Goal: Transaction & Acquisition: Purchase product/service

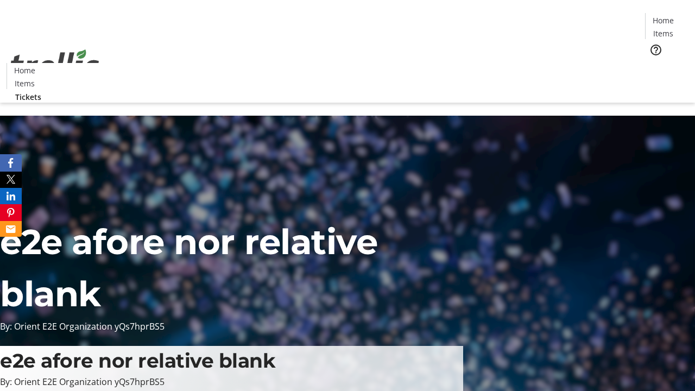
click at [653, 63] on span "Tickets" at bounding box center [666, 68] width 26 height 11
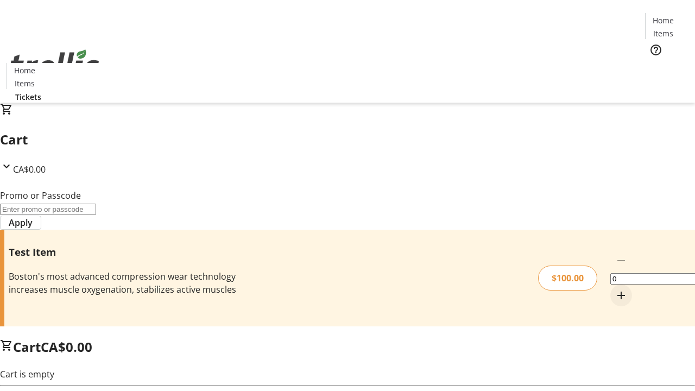
click at [614, 289] on mat-icon "Increment by one" at bounding box center [620, 295] width 13 height 13
type input "1"
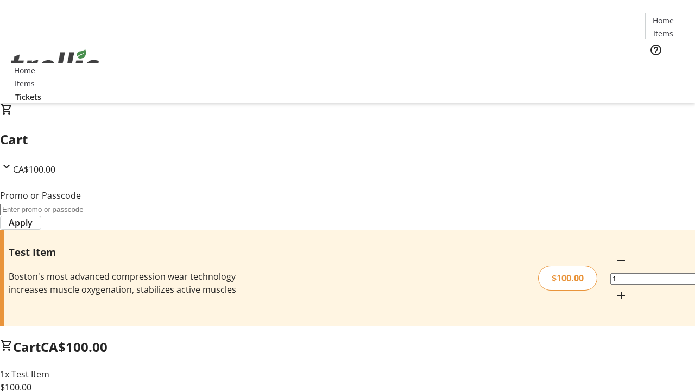
type input "FLAT"
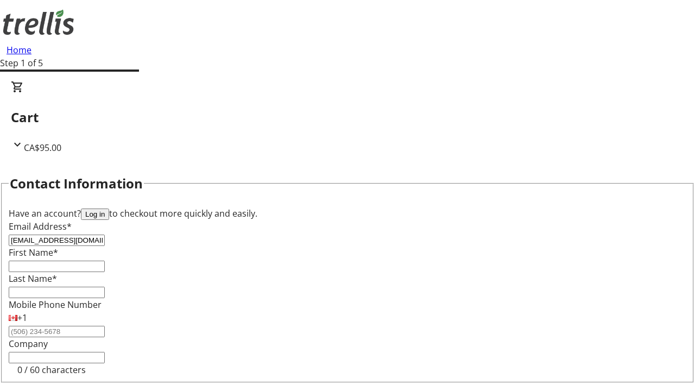
type input "[EMAIL_ADDRESS][DOMAIN_NAME]"
type input "Dariana"
type input "[PERSON_NAME]"
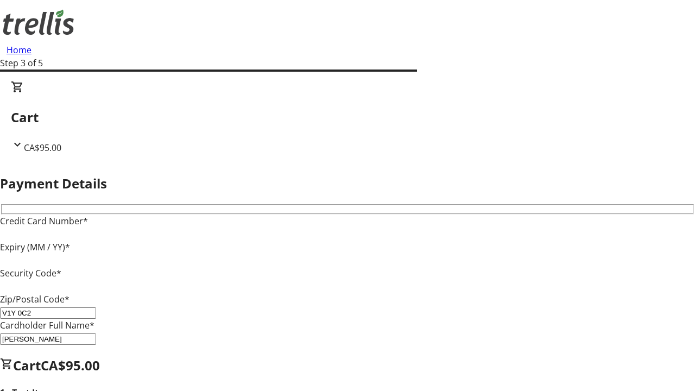
type input "V1Y 0C2"
